Goal: Information Seeking & Learning: Learn about a topic

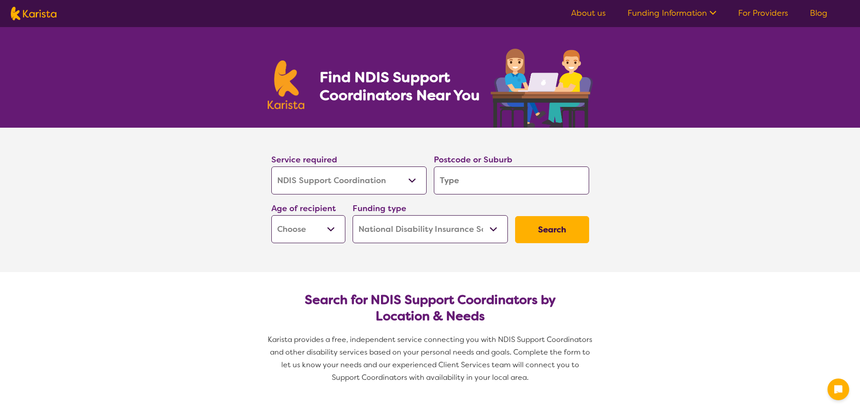
select select "NDIS Support Coordination"
select select "NDIS"
select select "NDIS Support Coordination"
select select "NDIS"
drag, startPoint x: 0, startPoint y: 0, endPoint x: 448, endPoint y: 180, distance: 482.9
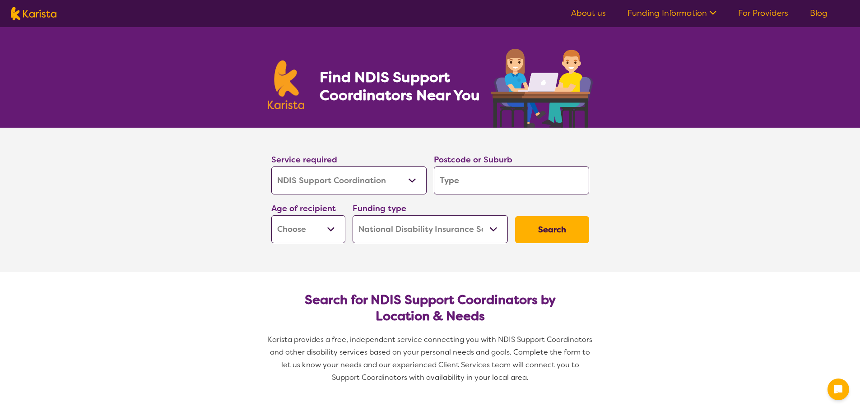
click at [448, 180] on input "search" at bounding box center [511, 181] width 155 height 28
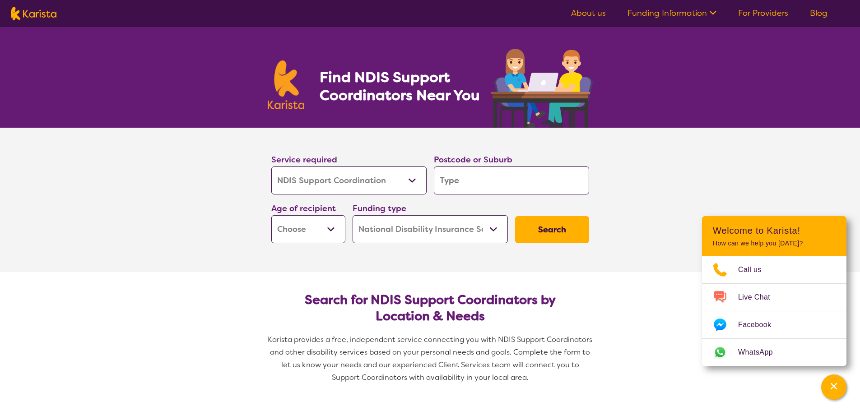
type input "d"
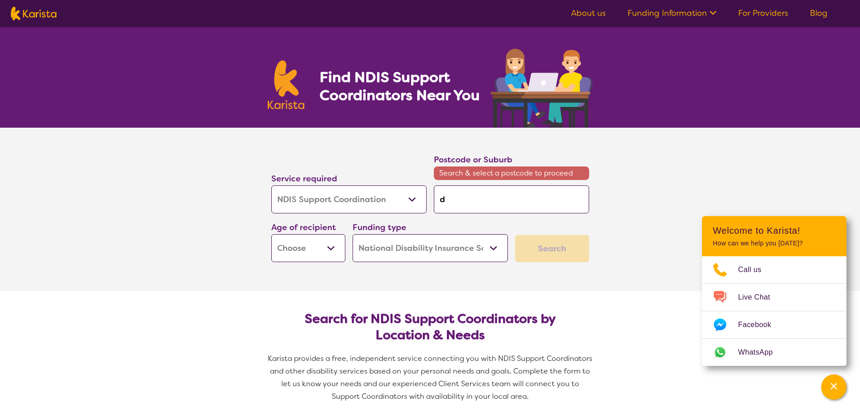
type input "do"
type input "doo"
type input "doos"
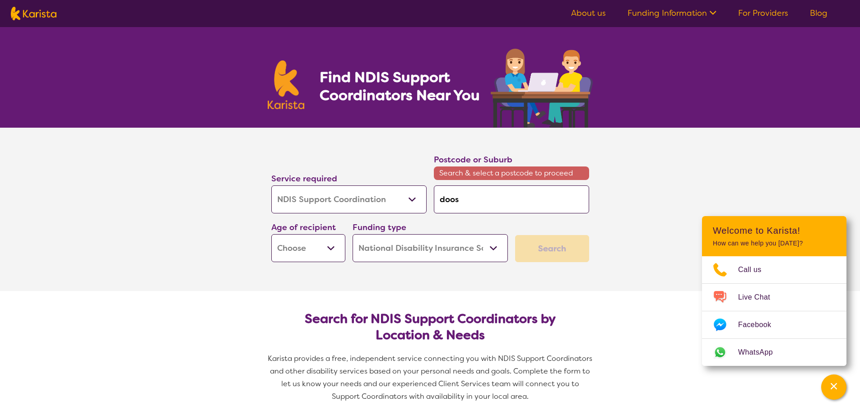
type input "doos"
type input "doosi"
type input "doos"
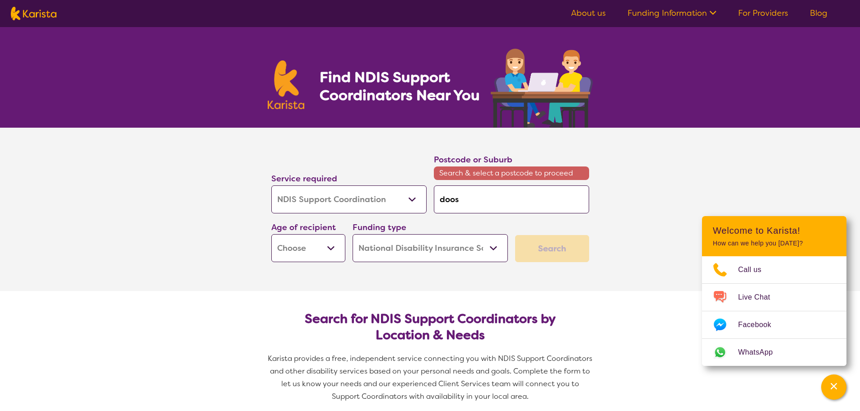
type input "doo"
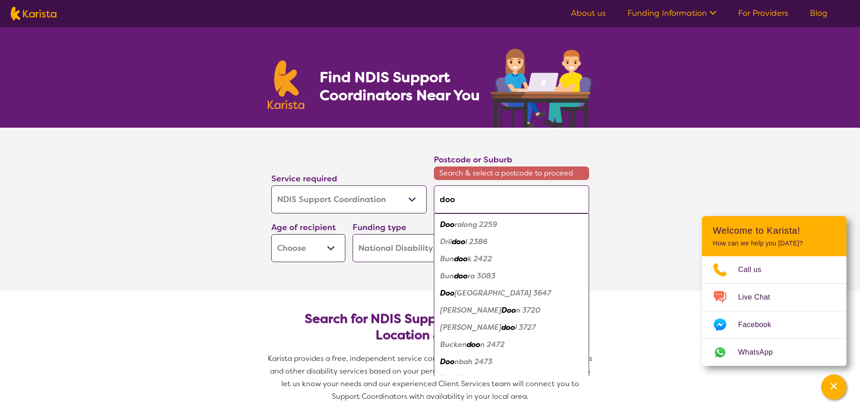
type input "doon"
type input "doons"
type input "doonsi"
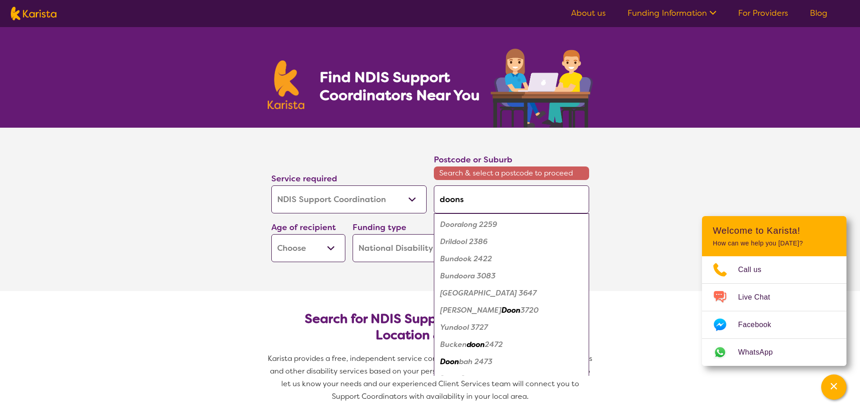
type input "doonsi"
type input "doonsid"
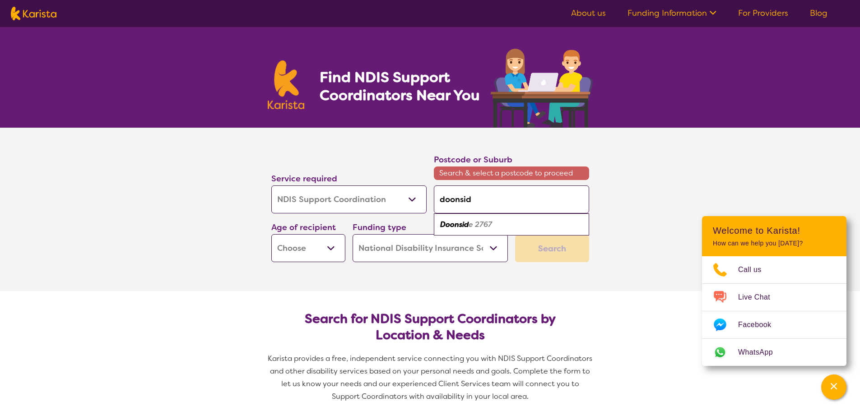
type input "doonsi"
type input "doons"
type input "doon"
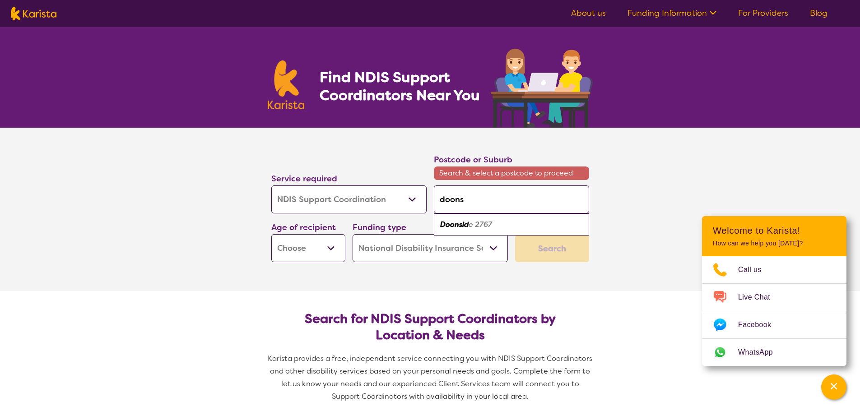
type input "doon"
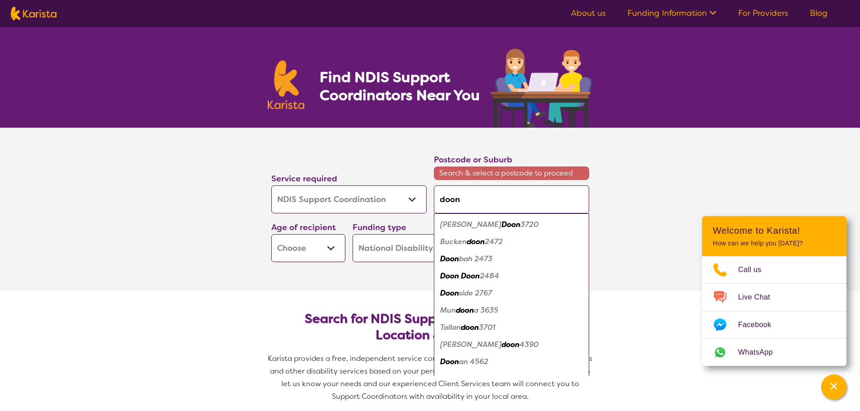
type input "dooni"
type input "doonid"
type input "doonide"
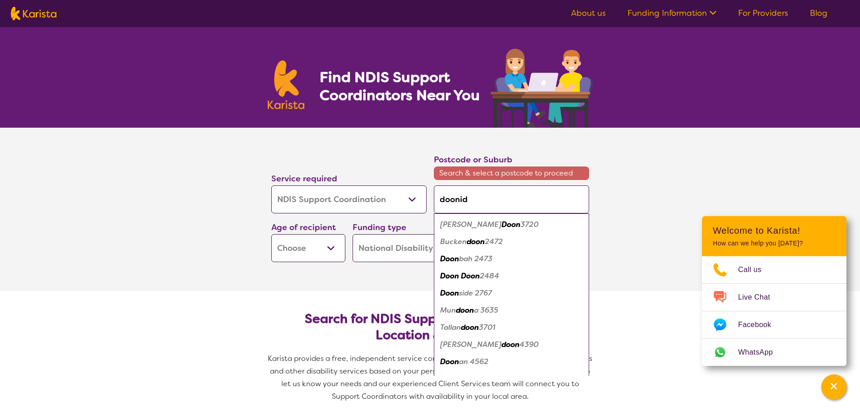
type input "doonide"
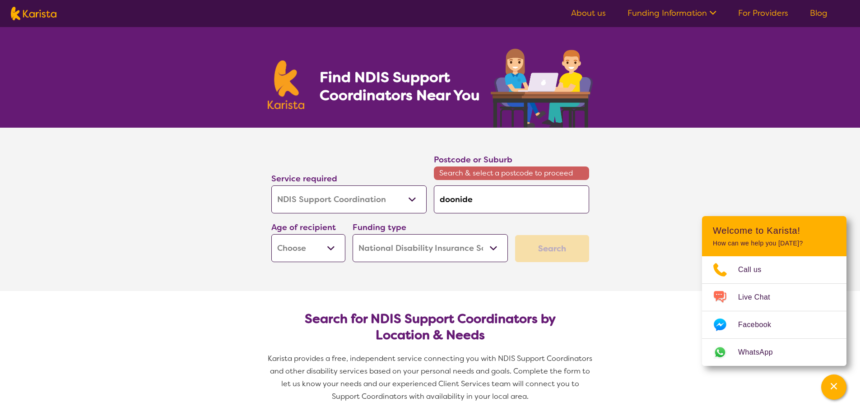
type input "doonide"
click at [331, 243] on select "Early Childhood - 0 to 9 Child - 10 to 11 Adolescent - 12 to 17 Adult - 18 to 6…" at bounding box center [308, 248] width 74 height 28
select select "EC"
click at [271, 234] on select "Early Childhood - 0 to 9 Child - 10 to 11 Adolescent - 12 to 17 Adult - 18 to 6…" at bounding box center [308, 248] width 74 height 28
select select "EC"
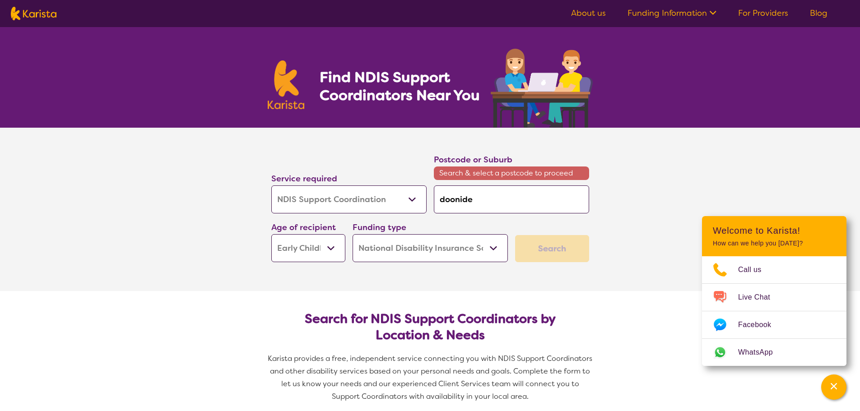
click at [513, 225] on div "Service required Allied Health Assistant Assessment ([MEDICAL_DATA] or [MEDICAL…" at bounding box center [430, 207] width 325 height 117
drag, startPoint x: 495, startPoint y: 202, endPoint x: 490, endPoint y: 202, distance: 5.9
click at [495, 202] on input "doonide" at bounding box center [511, 200] width 155 height 28
drag, startPoint x: 476, startPoint y: 201, endPoint x: 458, endPoint y: 199, distance: 17.2
click at [458, 199] on input "doonide" at bounding box center [511, 200] width 155 height 28
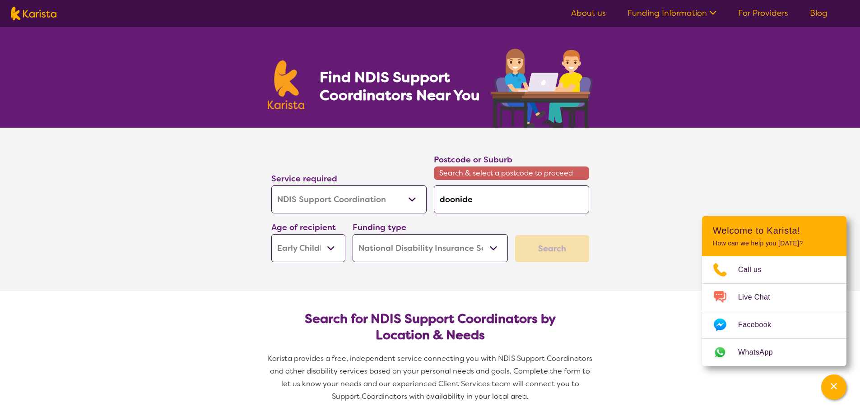
type input "doons"
type input "doonsi"
type input "doonsid"
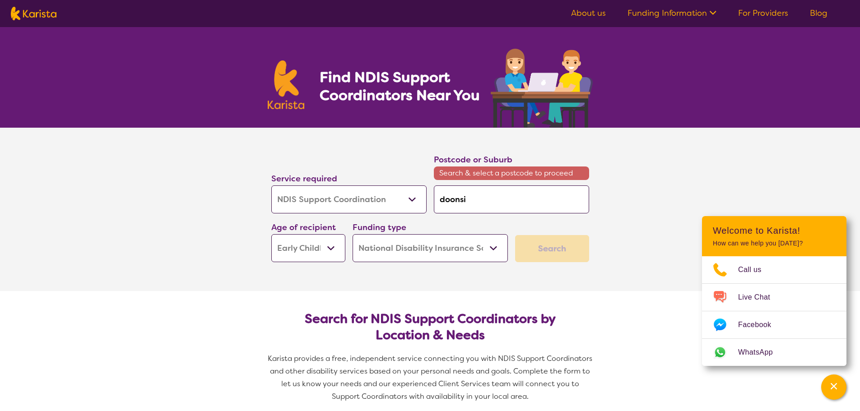
type input "doonsid"
type input "doonside"
click at [496, 223] on div "Doonside 2767" at bounding box center [512, 224] width 146 height 17
type input "2767"
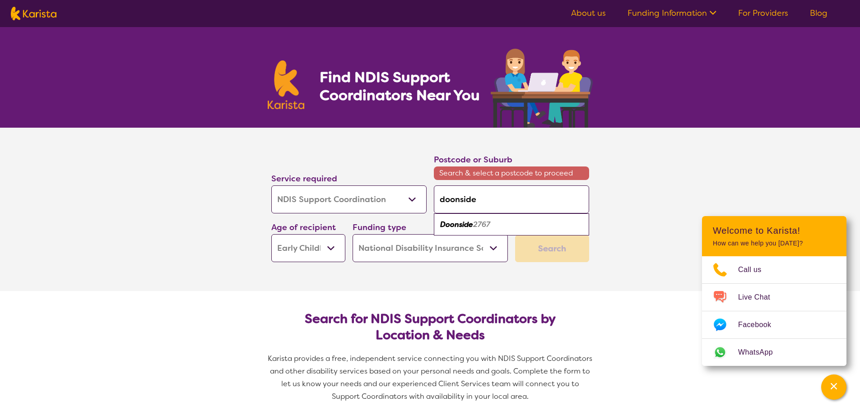
type input "2767"
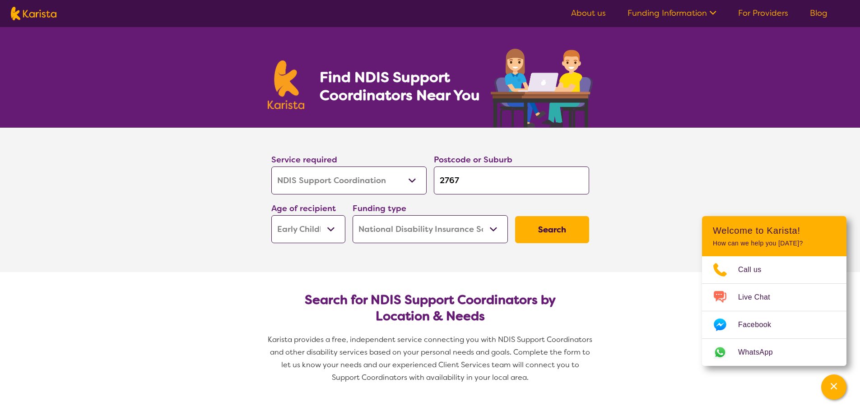
click at [566, 229] on button "Search" at bounding box center [552, 229] width 74 height 27
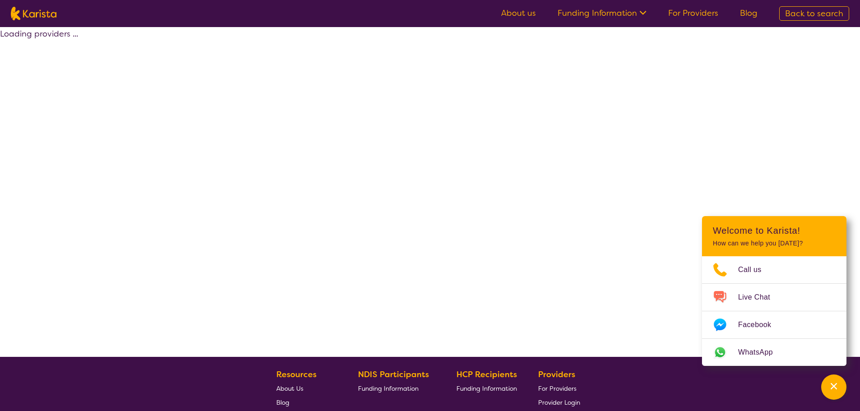
select select "NDIS"
select select "NDIS Support Coordination"
select select "EC"
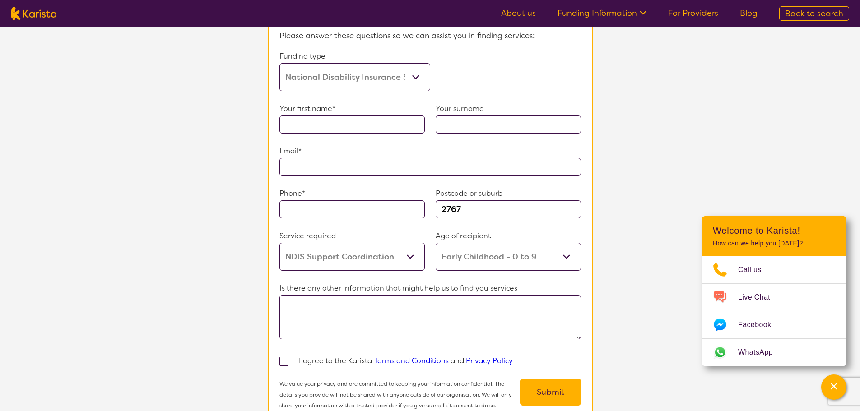
scroll to position [361, 0]
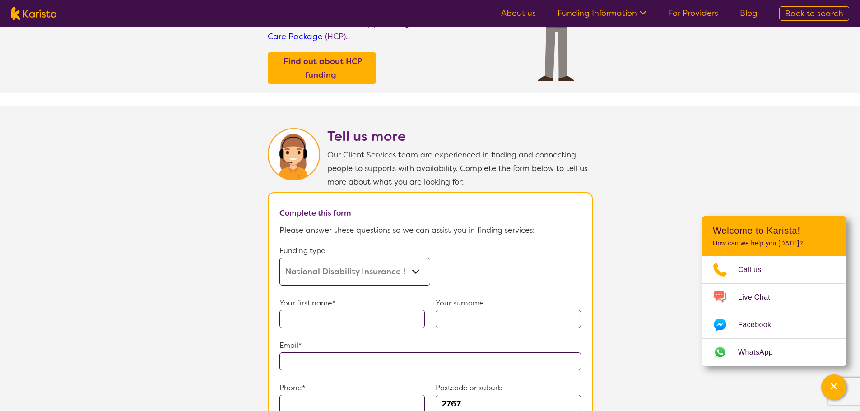
select select "NDIS Support Coordination"
select select "EC"
select select "NDIS"
select select "NDIS Support Coordination"
select select "EC"
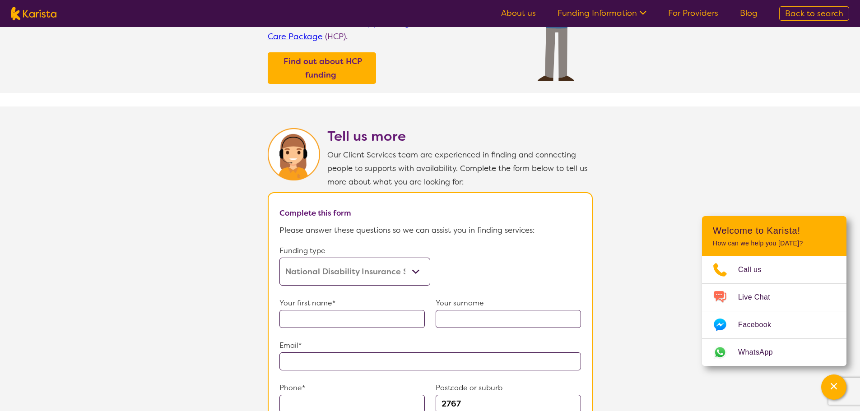
select select "NDIS"
